Goal: Contribute content

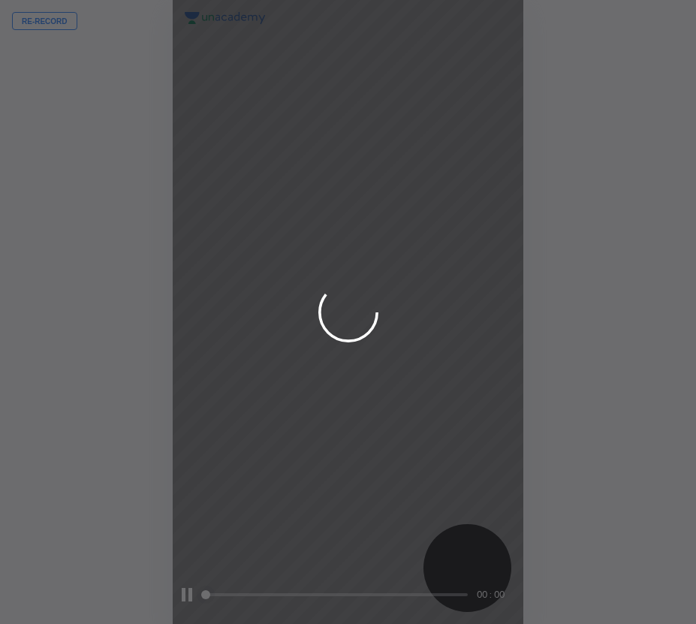
scroll to position [624, 456]
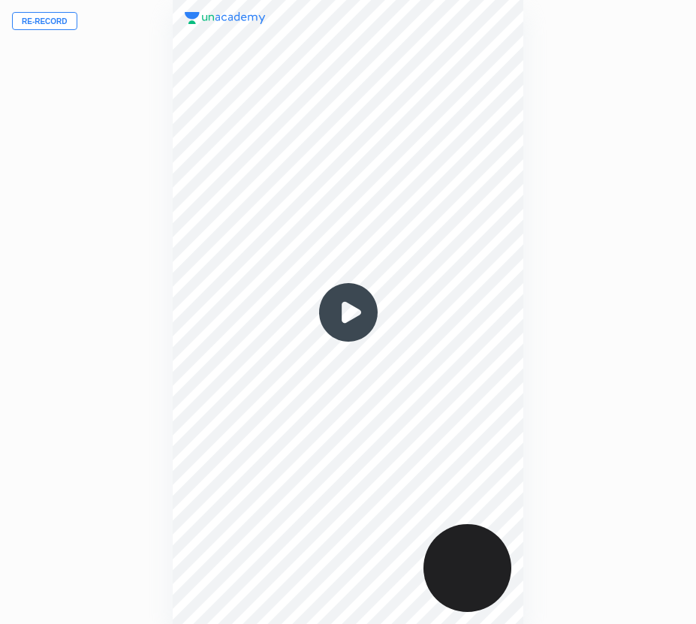
click at [62, 22] on button "Re-record" at bounding box center [44, 21] width 65 height 18
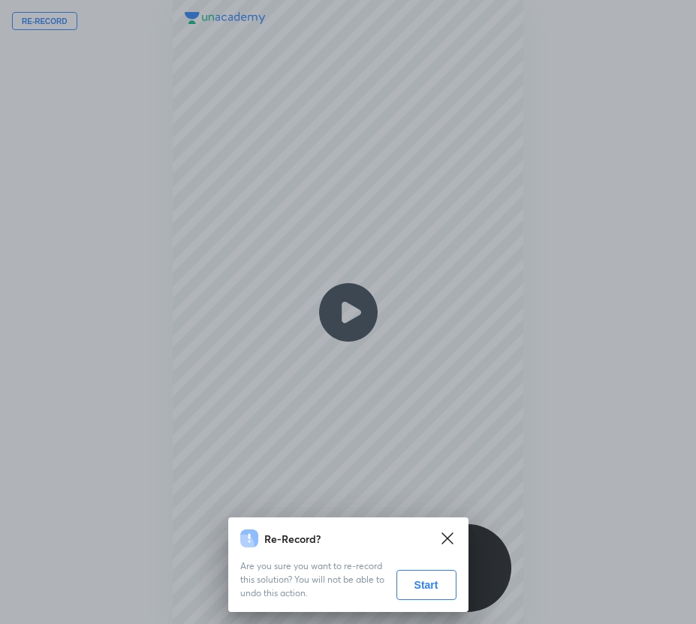
drag, startPoint x: 420, startPoint y: 582, endPoint x: 339, endPoint y: 466, distance: 141.4
click at [420, 582] on button "Start" at bounding box center [426, 585] width 60 height 30
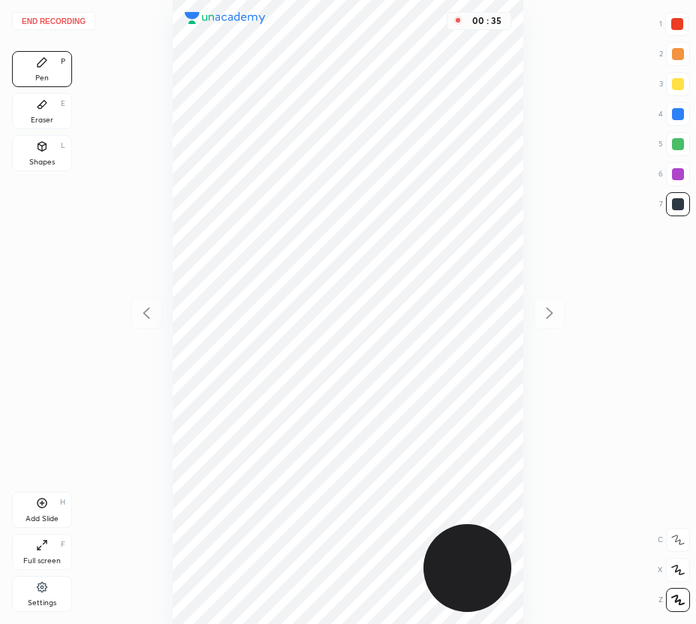
click at [46, 119] on div "Eraser" at bounding box center [42, 120] width 23 height 8
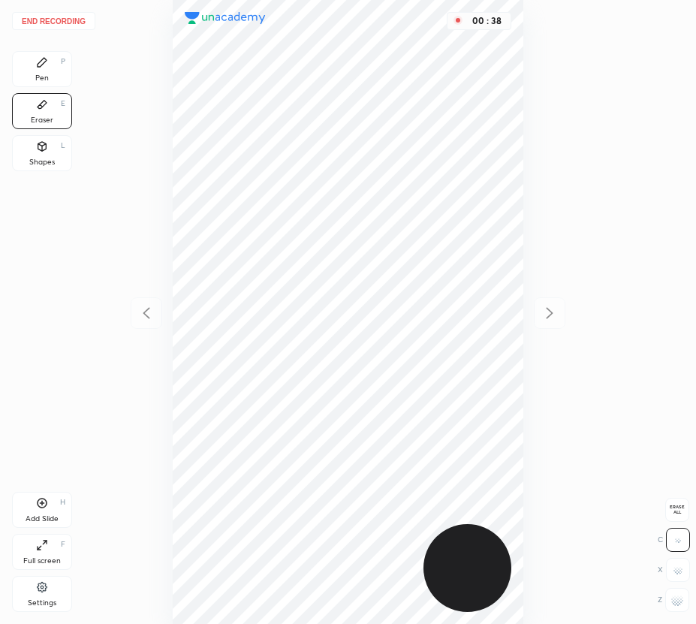
drag, startPoint x: 47, startPoint y: 77, endPoint x: 155, endPoint y: 106, distance: 111.8
click at [51, 79] on div "Pen P" at bounding box center [42, 69] width 60 height 36
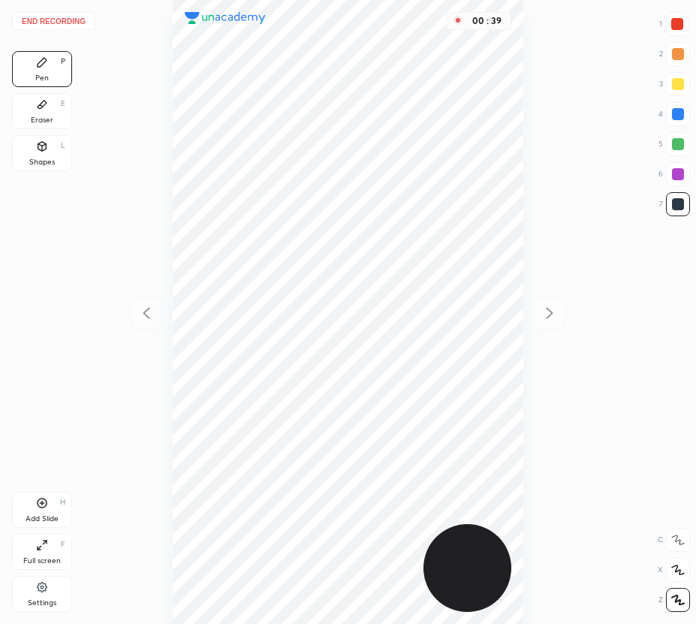
drag, startPoint x: 682, startPoint y: 176, endPoint x: 531, endPoint y: 255, distance: 170.2
click at [680, 176] on div at bounding box center [678, 174] width 12 height 12
click at [679, 26] on div at bounding box center [677, 24] width 12 height 12
click at [41, 510] on div "Add Slide H" at bounding box center [42, 510] width 60 height 36
drag, startPoint x: 47, startPoint y: 116, endPoint x: 158, endPoint y: 240, distance: 166.4
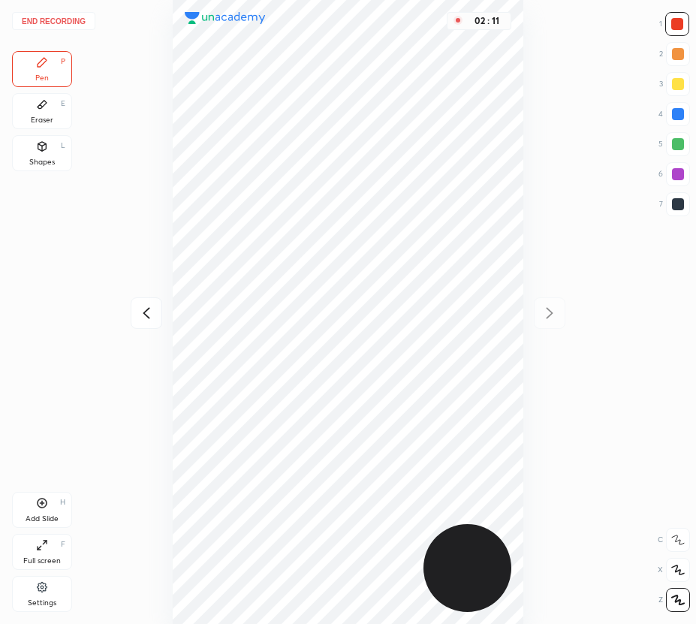
click at [51, 121] on div "Eraser" at bounding box center [42, 120] width 23 height 8
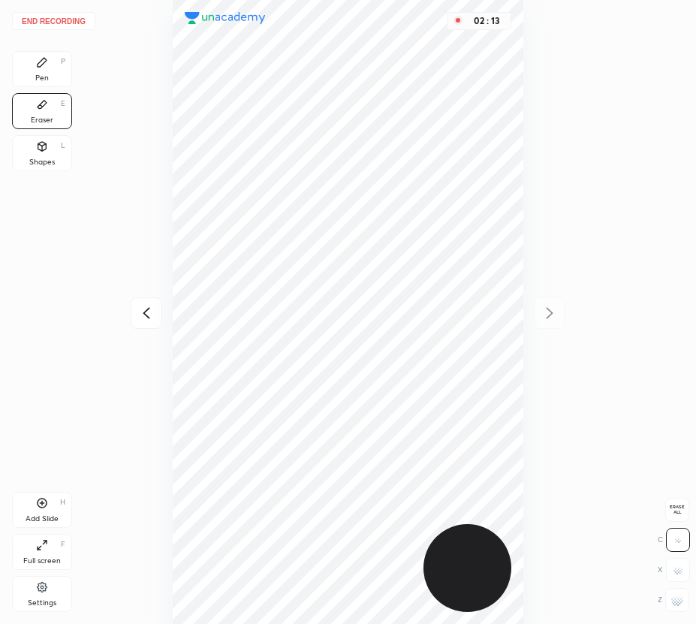
drag, startPoint x: 34, startPoint y: 62, endPoint x: 74, endPoint y: 137, distance: 85.6
click at [42, 72] on div "Pen P" at bounding box center [42, 69] width 60 height 36
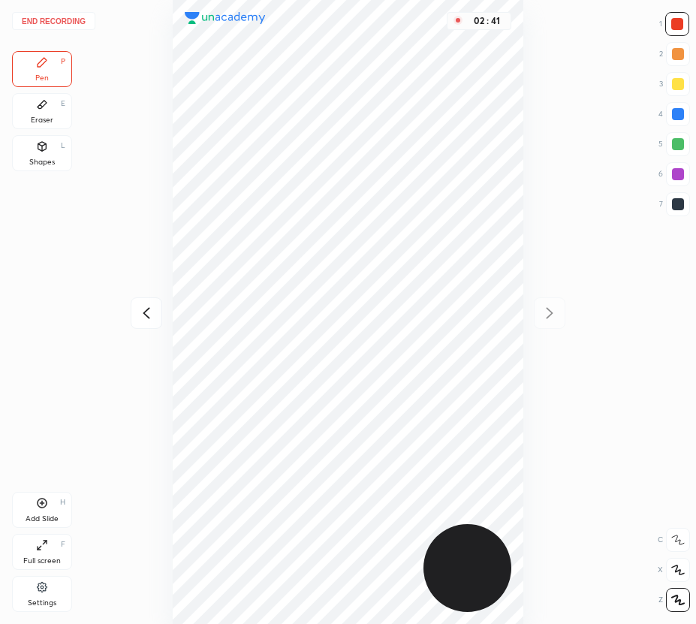
drag, startPoint x: 682, startPoint y: 114, endPoint x: 530, endPoint y: 158, distance: 157.8
click at [681, 115] on div at bounding box center [678, 114] width 12 height 12
click at [56, 119] on div "Eraser E" at bounding box center [42, 111] width 60 height 36
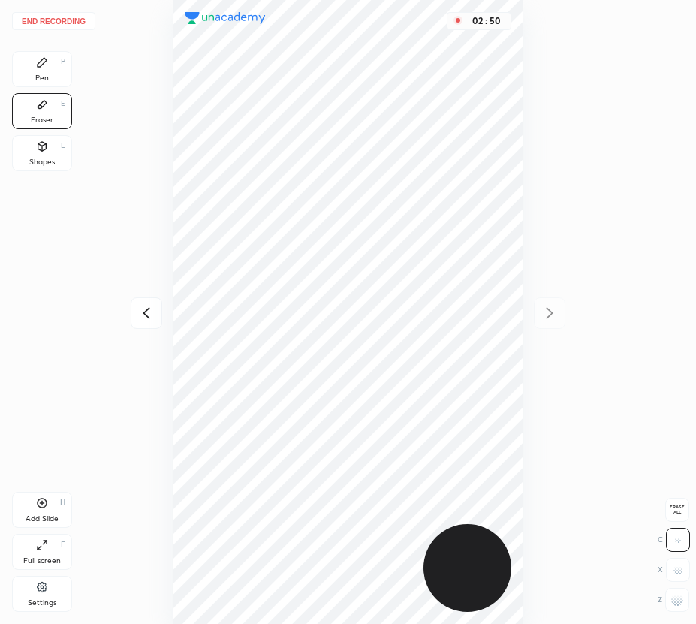
click at [53, 77] on div "Pen P" at bounding box center [42, 69] width 60 height 36
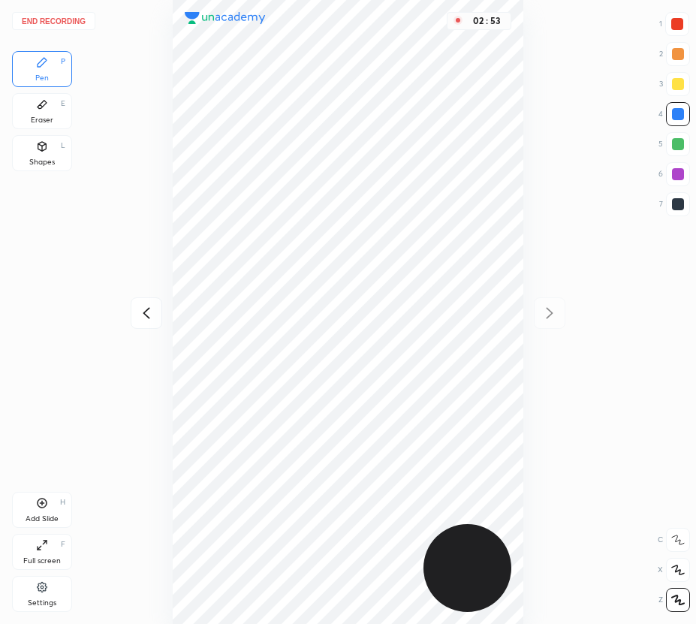
click at [48, 107] on div "Eraser E" at bounding box center [42, 111] width 60 height 36
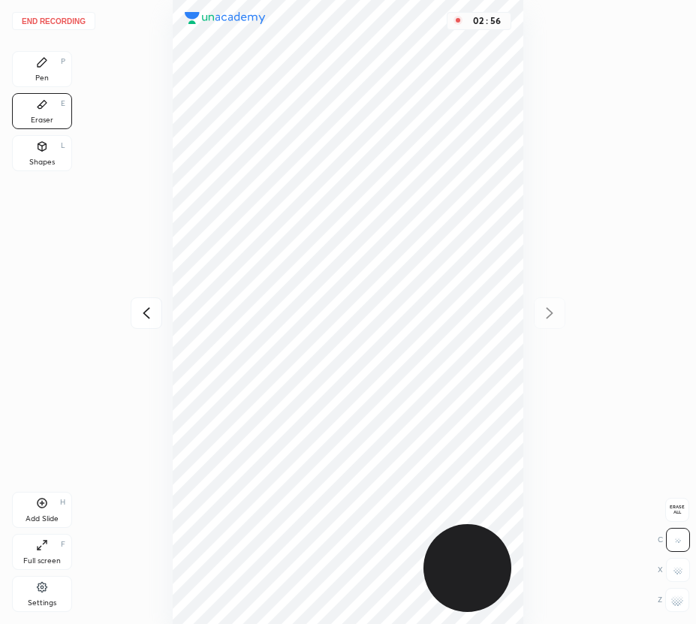
drag, startPoint x: 38, startPoint y: 59, endPoint x: 149, endPoint y: 233, distance: 206.6
click at [42, 66] on icon at bounding box center [42, 62] width 12 height 12
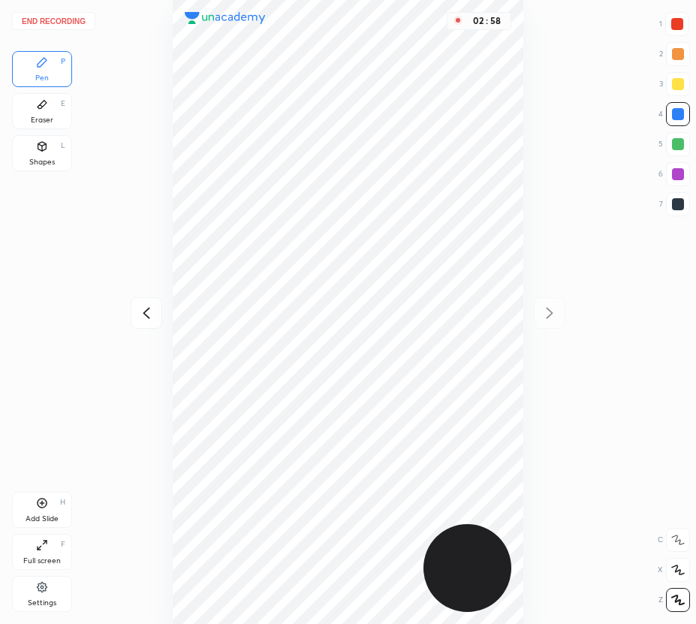
drag, startPoint x: 42, startPoint y: 110, endPoint x: 86, endPoint y: 151, distance: 59.5
click at [47, 117] on div "Eraser E" at bounding box center [42, 111] width 60 height 36
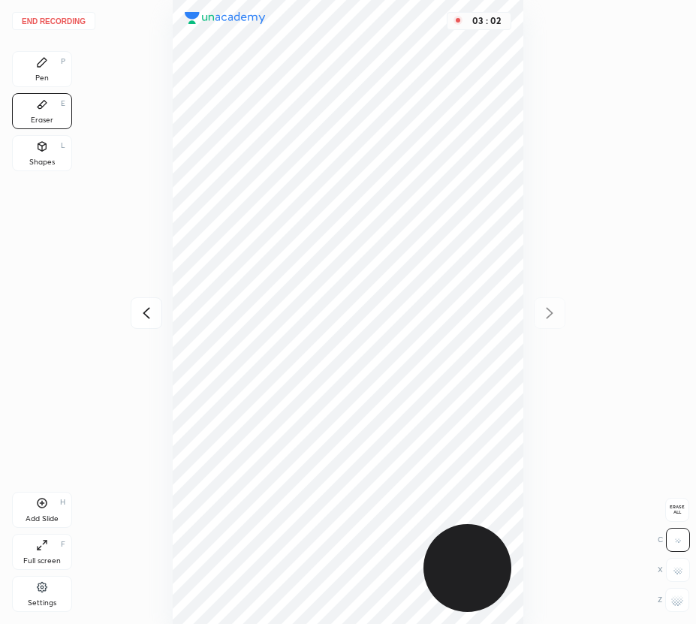
click at [40, 76] on div "Pen P" at bounding box center [42, 69] width 60 height 36
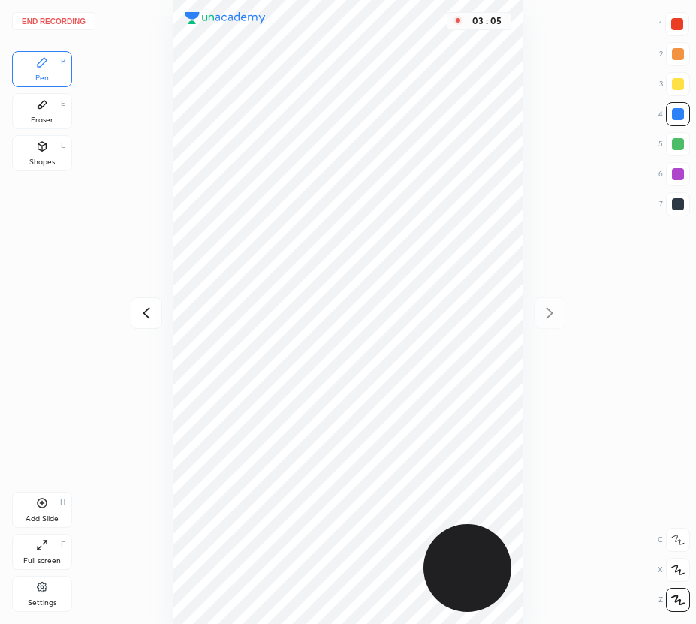
click at [676, 202] on div at bounding box center [678, 204] width 12 height 12
drag, startPoint x: 673, startPoint y: 24, endPoint x: 587, endPoint y: 159, distance: 159.9
click at [673, 25] on div at bounding box center [677, 24] width 12 height 12
drag, startPoint x: 50, startPoint y: 110, endPoint x: 65, endPoint y: 130, distance: 25.2
click at [58, 116] on div "Eraser E" at bounding box center [42, 111] width 60 height 36
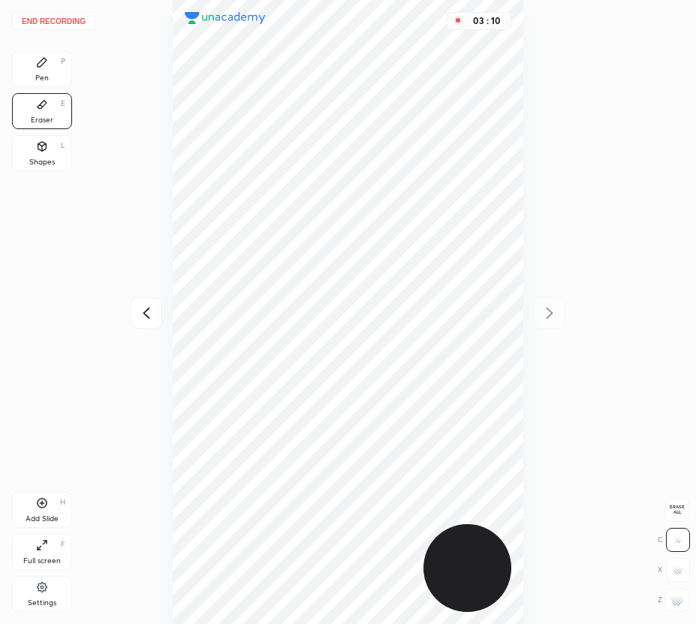
drag, startPoint x: 45, startPoint y: 66, endPoint x: 49, endPoint y: 74, distance: 9.1
click at [48, 71] on div "Pen P" at bounding box center [42, 69] width 60 height 36
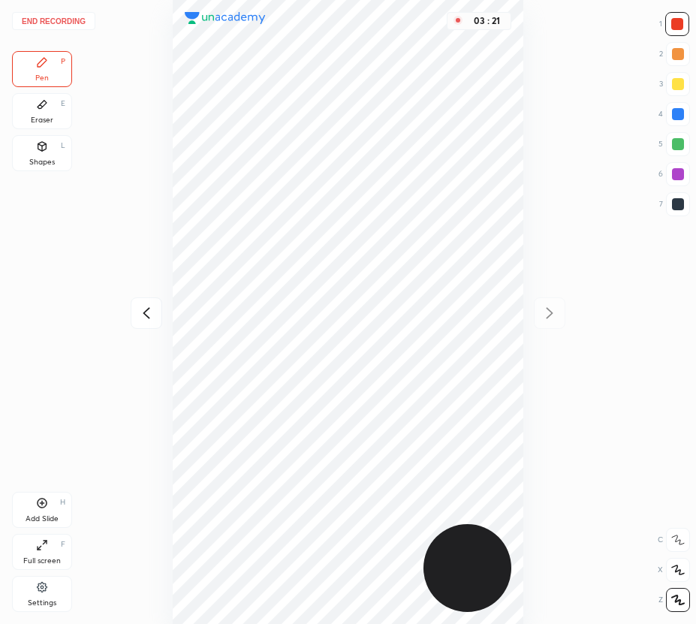
drag, startPoint x: 30, startPoint y: 98, endPoint x: 170, endPoint y: 260, distance: 213.4
click at [35, 107] on div "Eraser E" at bounding box center [42, 111] width 60 height 36
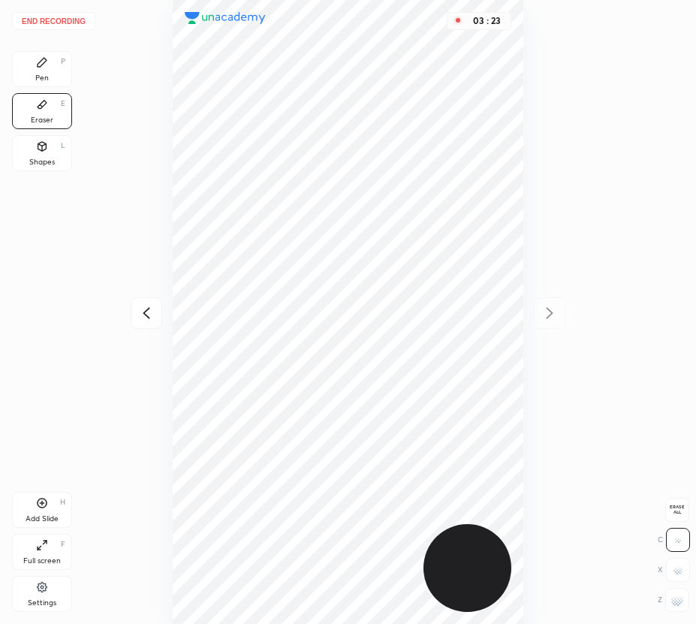
click at [45, 71] on div "Pen P" at bounding box center [42, 69] width 60 height 36
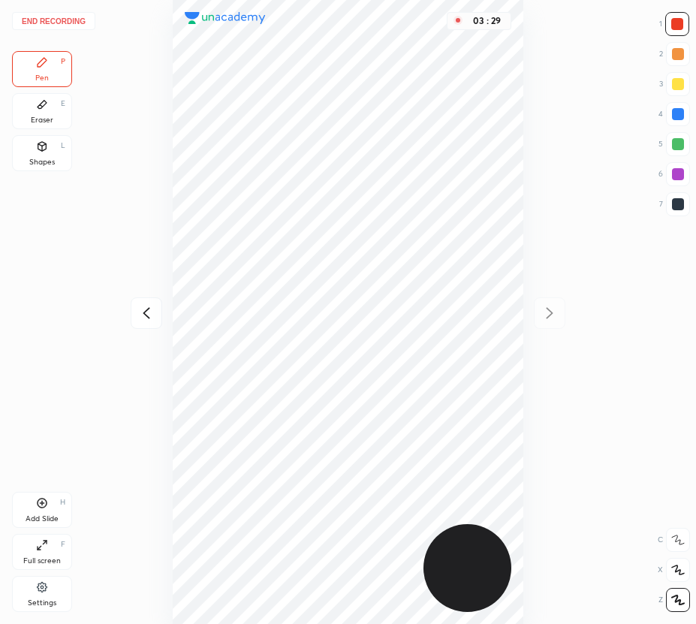
click at [47, 504] on div "Add Slide H" at bounding box center [42, 510] width 60 height 36
drag, startPoint x: 143, startPoint y: 311, endPoint x: 144, endPoint y: 289, distance: 21.8
click at [143, 310] on icon at bounding box center [146, 313] width 18 height 18
click at [552, 309] on icon at bounding box center [549, 313] width 18 height 18
click at [678, 116] on div at bounding box center [678, 114] width 12 height 12
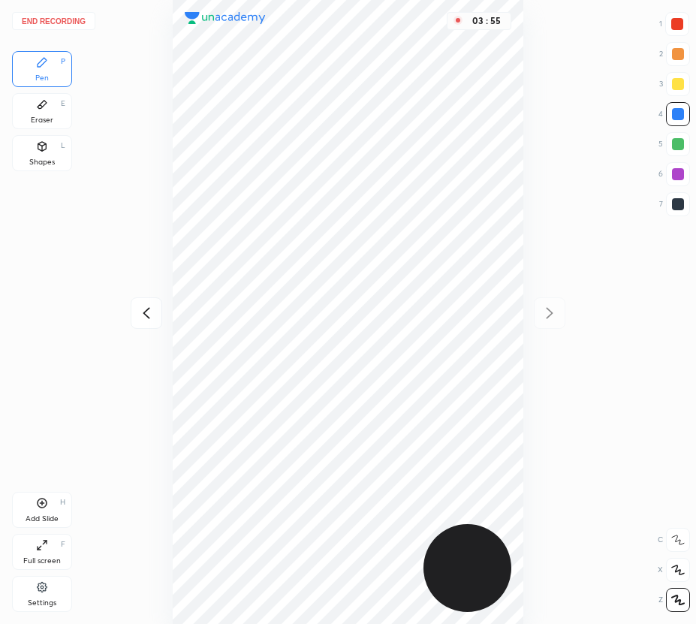
click at [152, 316] on icon at bounding box center [146, 313] width 18 height 18
drag, startPoint x: 549, startPoint y: 309, endPoint x: 524, endPoint y: 314, distance: 25.2
click at [546, 309] on icon at bounding box center [549, 313] width 18 height 18
click at [145, 313] on icon at bounding box center [146, 313] width 18 height 18
click at [552, 302] on div at bounding box center [550, 313] width 32 height 32
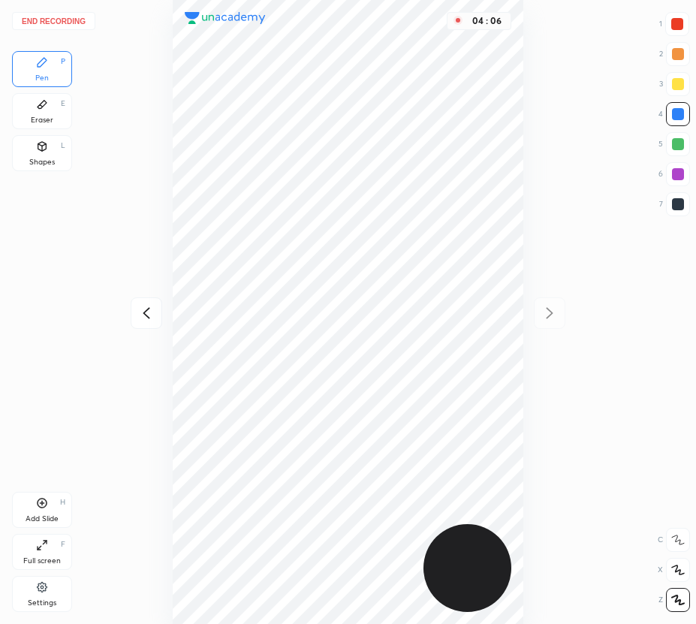
drag, startPoint x: 147, startPoint y: 304, endPoint x: 146, endPoint y: 312, distance: 7.7
click at [147, 309] on icon at bounding box center [146, 313] width 18 height 18
drag, startPoint x: 550, startPoint y: 314, endPoint x: 536, endPoint y: 324, distance: 17.7
click at [550, 315] on icon at bounding box center [549, 312] width 7 height 11
click at [49, 512] on div "Add Slide H" at bounding box center [42, 510] width 60 height 36
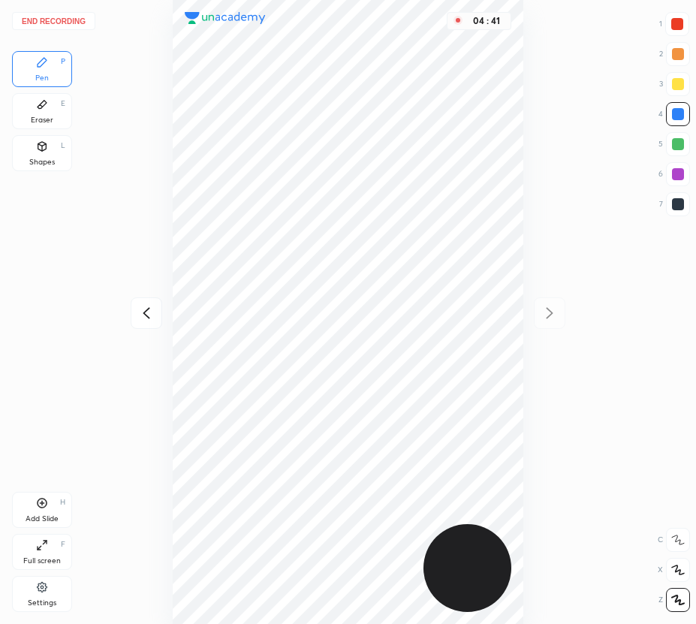
click at [143, 315] on icon at bounding box center [146, 313] width 18 height 18
click at [552, 315] on icon at bounding box center [549, 313] width 18 height 18
click at [143, 309] on icon at bounding box center [146, 313] width 18 height 18
click at [538, 315] on div at bounding box center [550, 313] width 32 height 32
drag, startPoint x: 675, startPoint y: 29, endPoint x: 585, endPoint y: 56, distance: 93.1
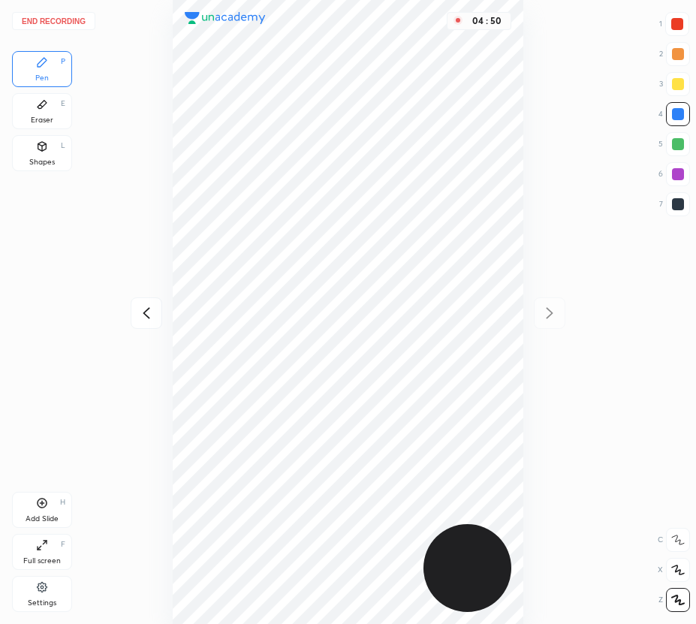
click at [674, 32] on div at bounding box center [677, 24] width 24 height 24
click at [136, 314] on div at bounding box center [147, 313] width 32 height 32
click at [550, 315] on icon at bounding box center [549, 313] width 18 height 18
click at [38, 510] on div "Add Slide H" at bounding box center [42, 510] width 60 height 36
click at [152, 315] on icon at bounding box center [146, 313] width 18 height 18
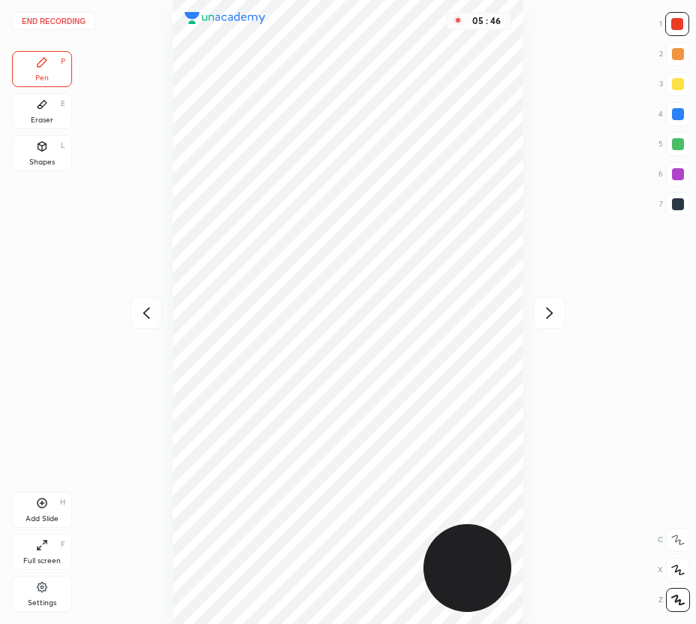
drag, startPoint x: 552, startPoint y: 311, endPoint x: 529, endPoint y: 294, distance: 27.9
click at [551, 311] on icon at bounding box center [549, 313] width 18 height 18
click at [143, 310] on icon at bounding box center [146, 313] width 18 height 18
drag, startPoint x: 551, startPoint y: 309, endPoint x: 536, endPoint y: 296, distance: 19.2
click at [548, 309] on icon at bounding box center [549, 313] width 18 height 18
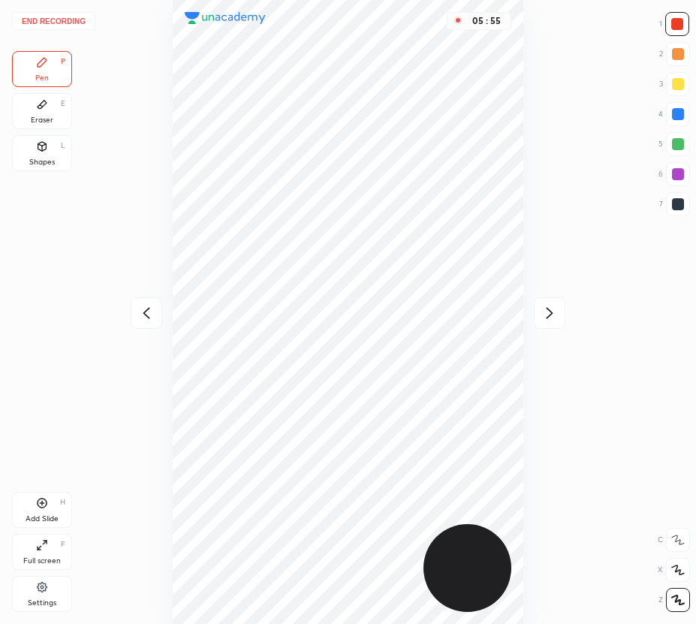
click at [72, 21] on button "End recording" at bounding box center [53, 21] width 83 height 18
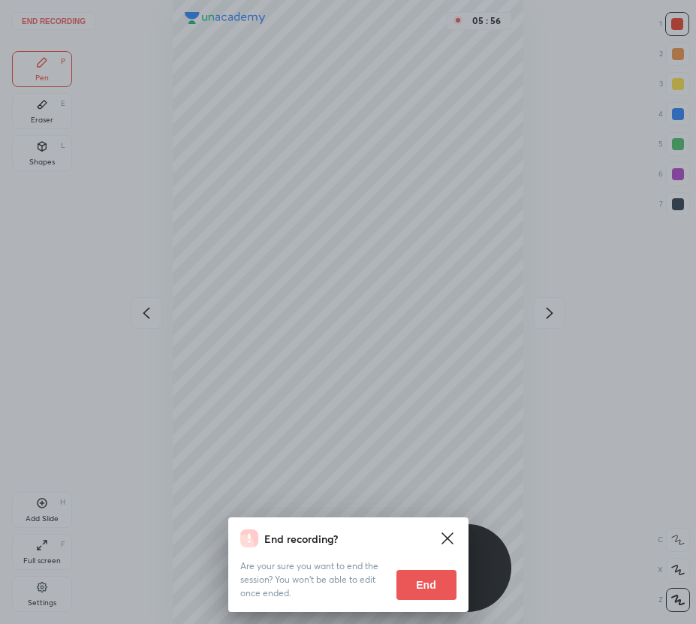
drag, startPoint x: 410, startPoint y: 578, endPoint x: 402, endPoint y: 567, distance: 14.0
click at [410, 577] on button "End" at bounding box center [426, 585] width 60 height 30
